Goal: Information Seeking & Learning: Compare options

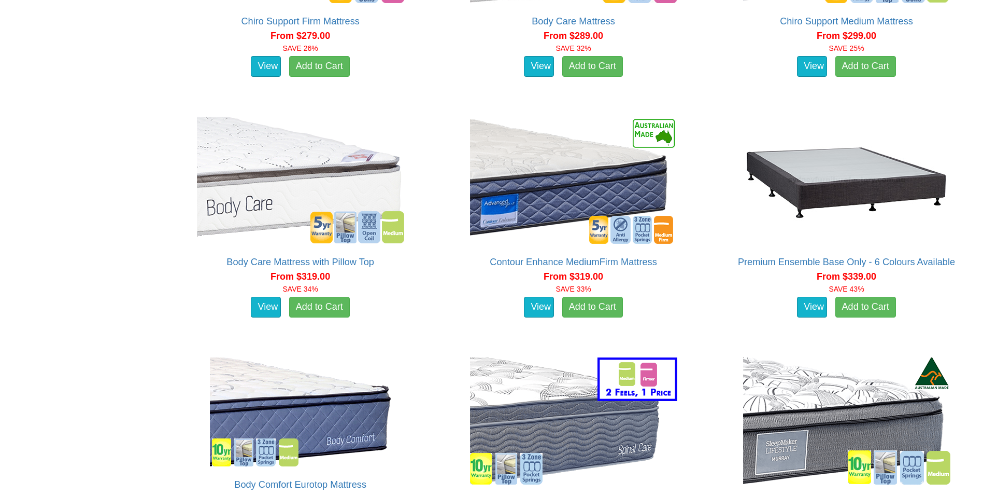
scroll to position [363, 0]
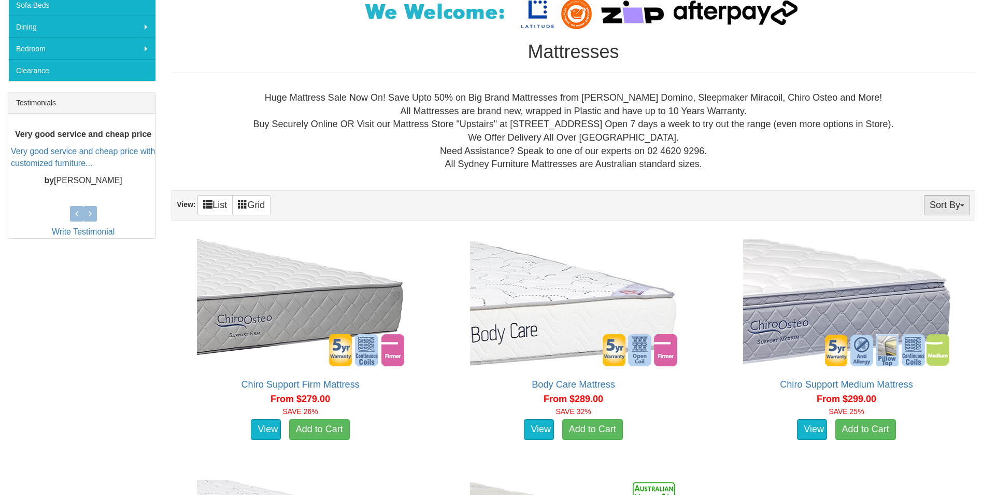
click at [962, 207] on button "Sort By" at bounding box center [947, 205] width 46 height 20
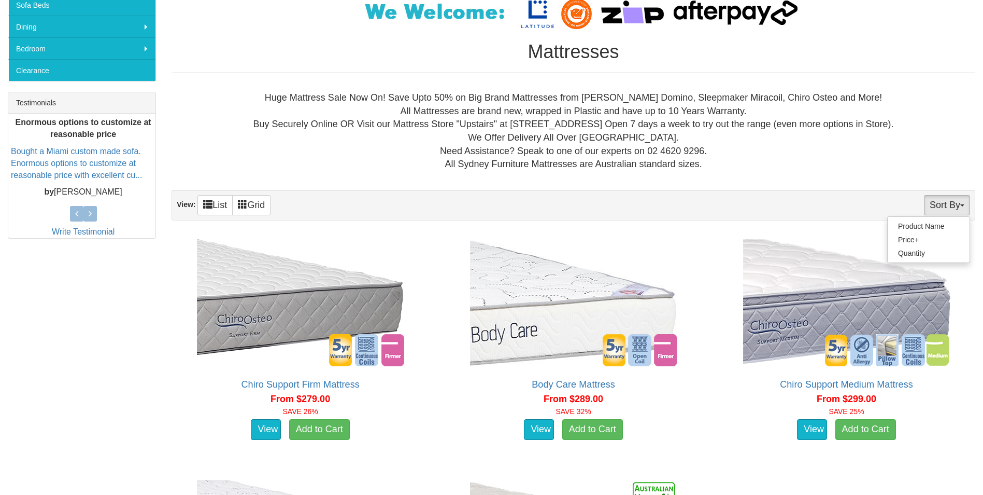
click at [962, 207] on button "Sort By" at bounding box center [947, 205] width 46 height 20
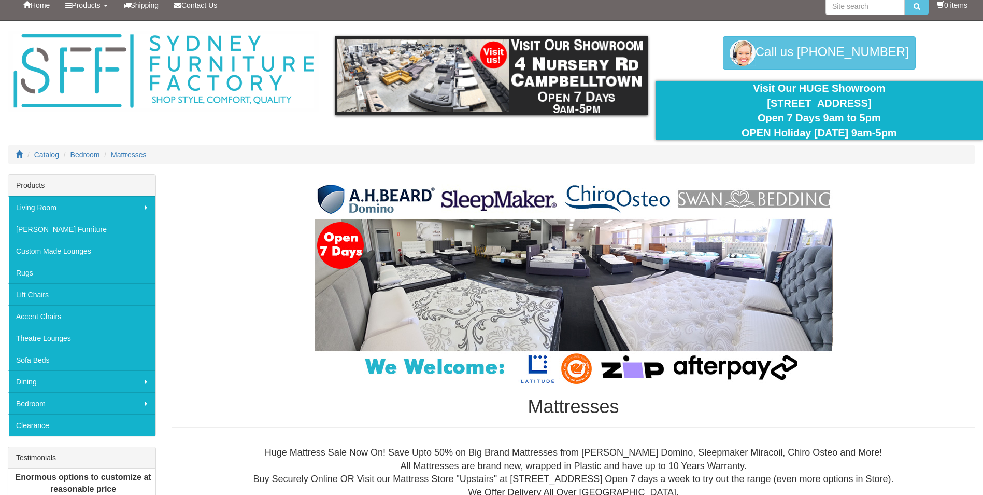
scroll to position [0, 0]
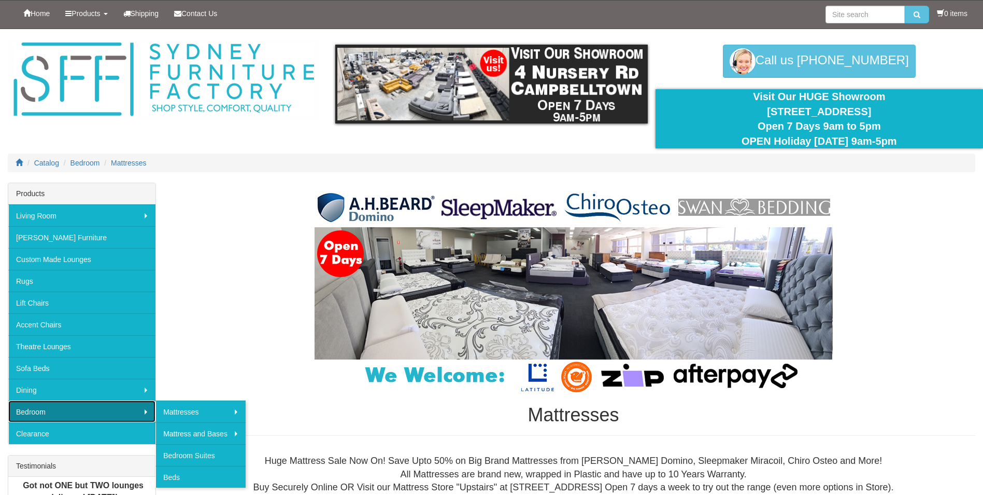
click at [115, 411] on link "Bedroom" at bounding box center [81, 411] width 147 height 22
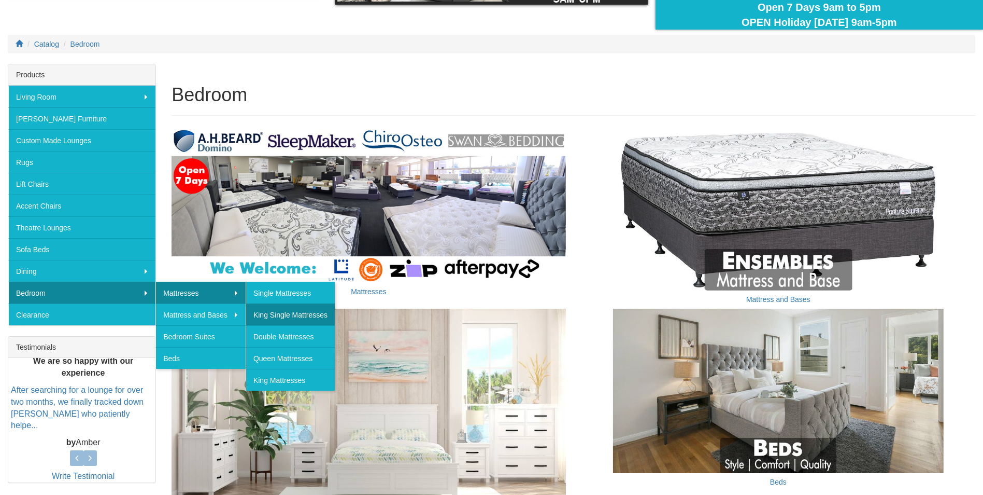
scroll to position [156, 0]
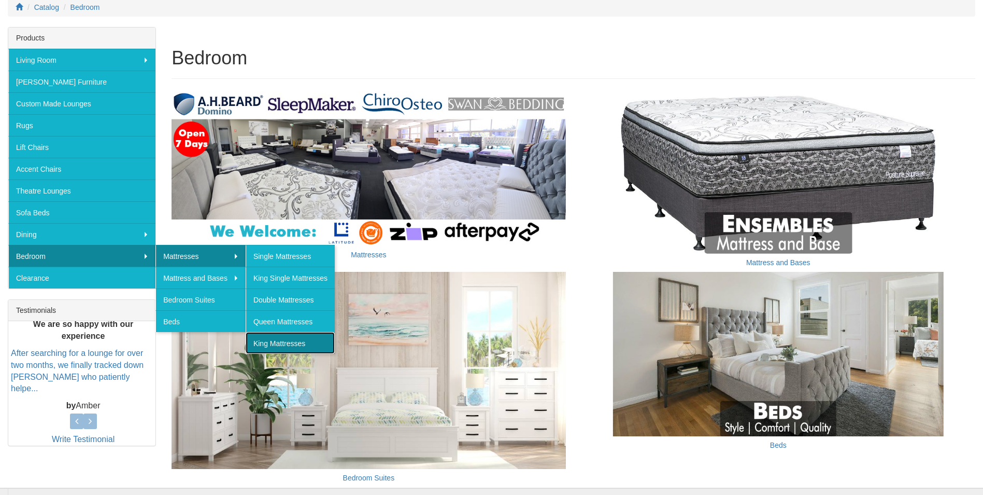
click at [307, 347] on link "King Mattresses" at bounding box center [290, 343] width 89 height 22
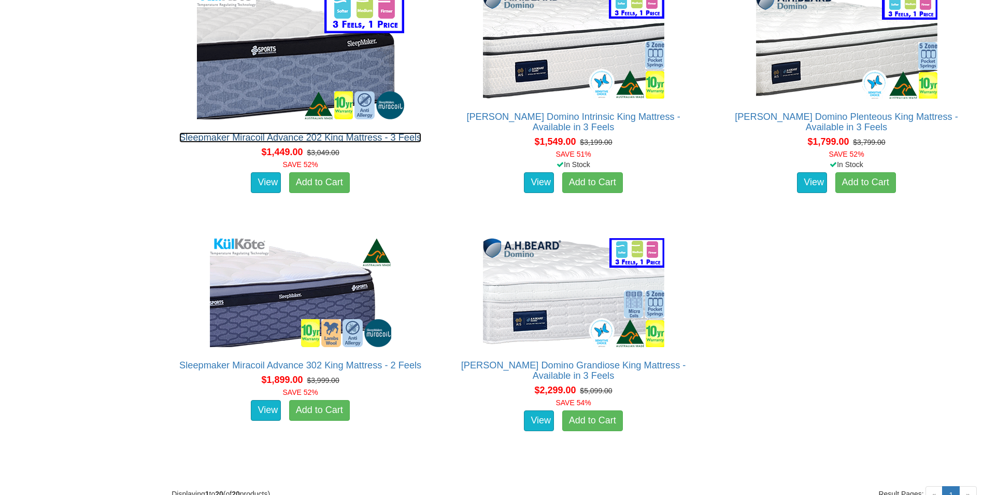
scroll to position [1970, 0]
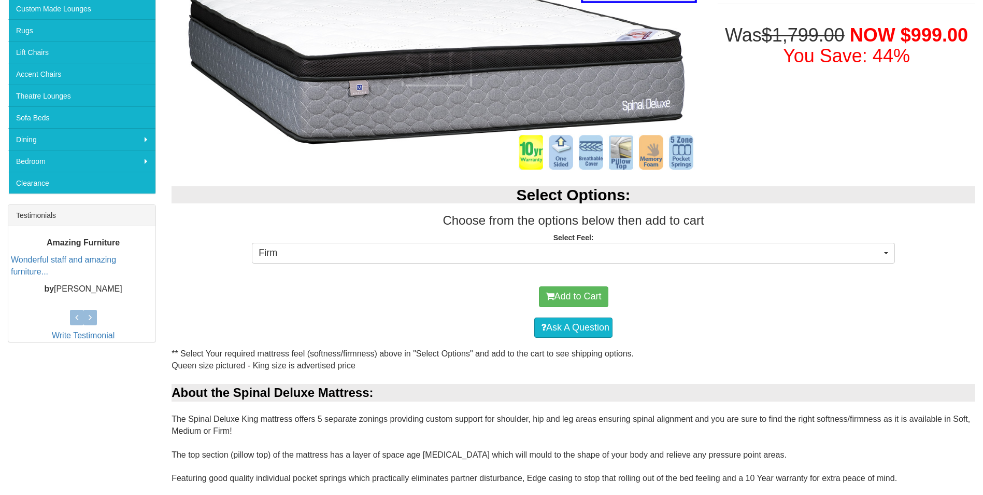
scroll to position [207, 0]
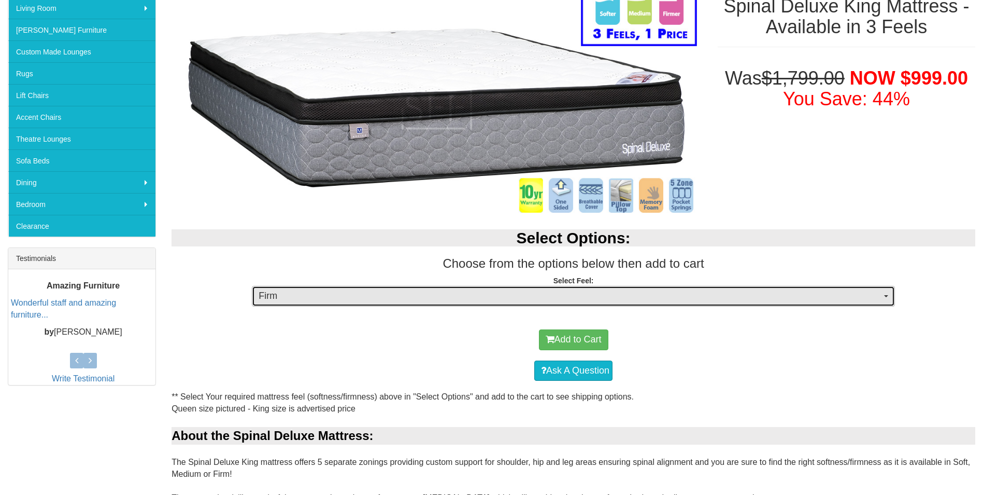
click at [641, 290] on span "Firm" at bounding box center [570, 295] width 623 height 13
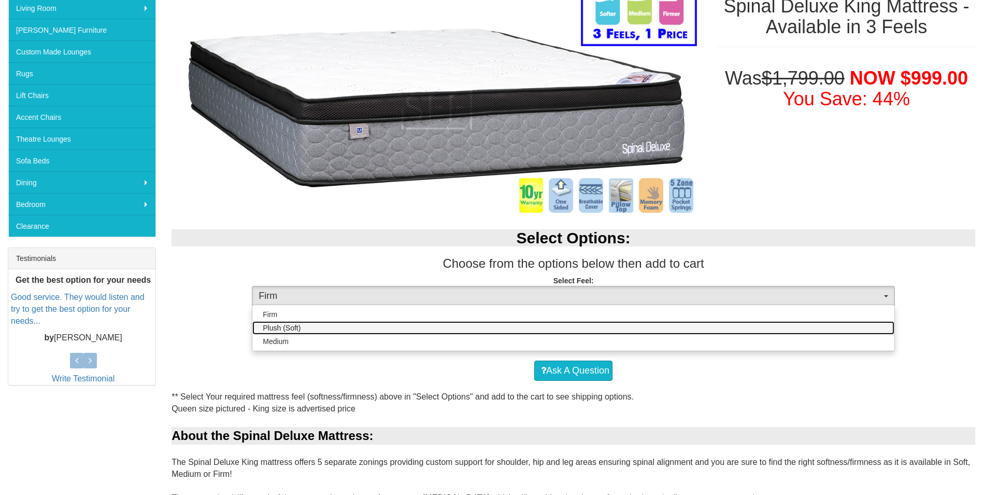
click at [274, 329] on span "Plush (Soft)" at bounding box center [282, 327] width 38 height 10
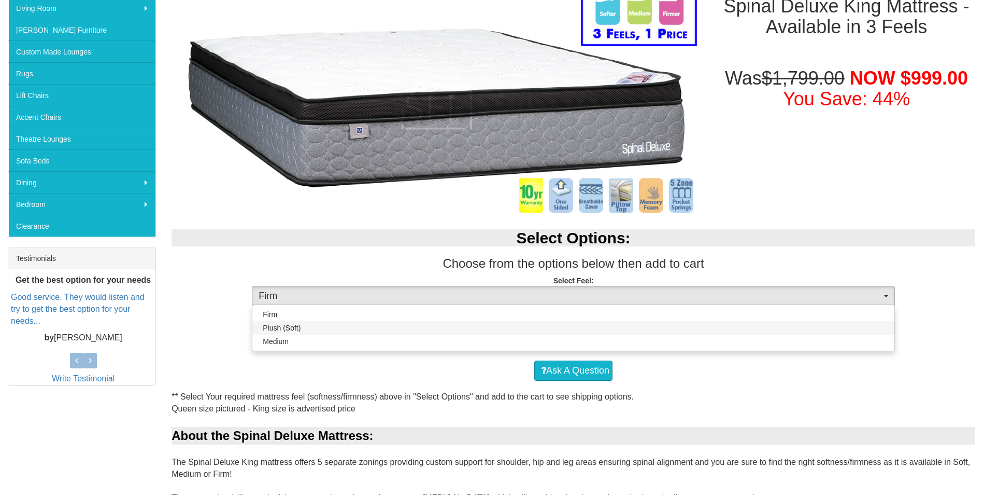
select select "1379"
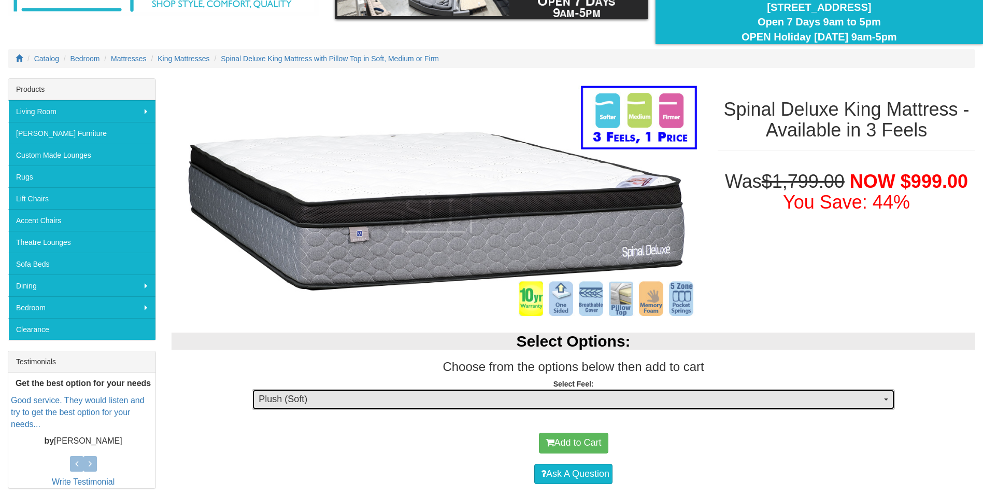
scroll to position [104, 0]
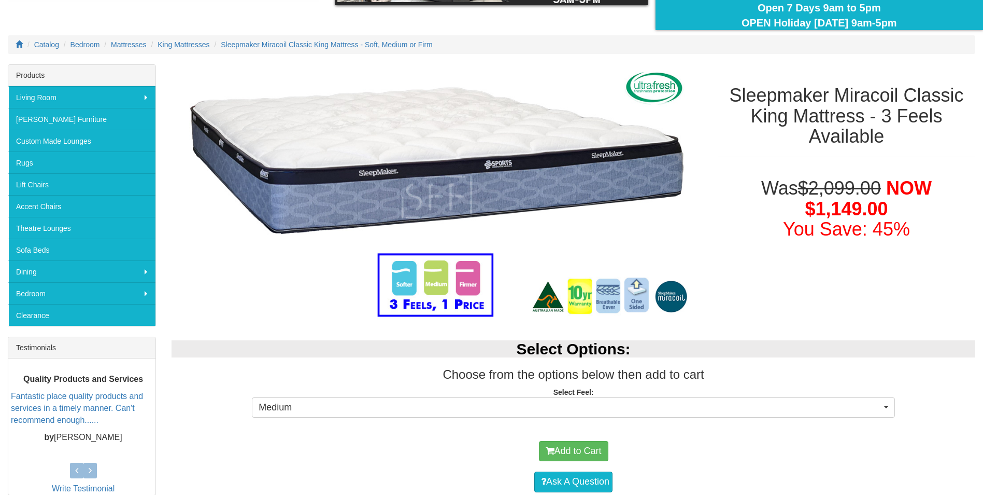
scroll to position [104, 0]
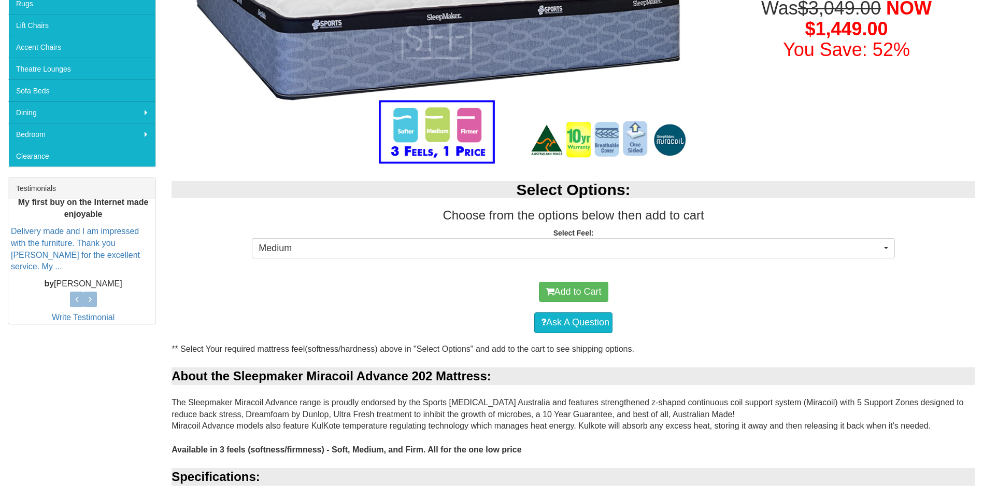
scroll to position [259, 0]
